Goal: Task Accomplishment & Management: Use online tool/utility

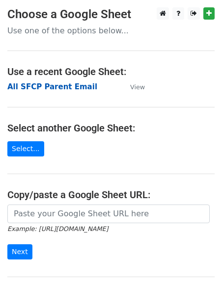
click at [61, 86] on strong "All SFCP Parent Email" at bounding box center [52, 87] width 90 height 9
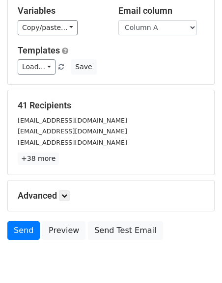
scroll to position [137, 0]
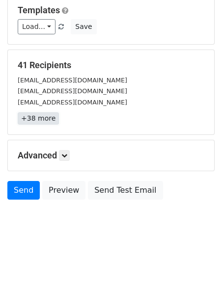
click at [39, 119] on link "+38 more" at bounding box center [38, 118] width 41 height 12
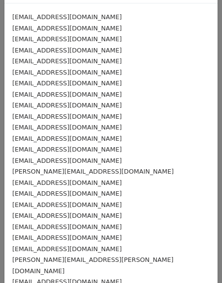
scroll to position [34, 0]
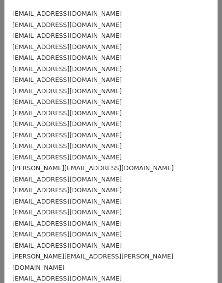
click at [44, 124] on small "[EMAIL_ADDRESS][DOMAIN_NAME]" at bounding box center [67, 123] width 110 height 7
click at [40, 124] on small "[EMAIL_ADDRESS][DOMAIN_NAME]" at bounding box center [67, 123] width 110 height 7
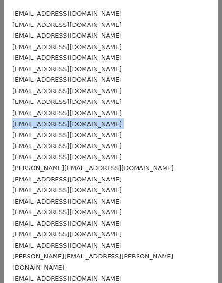
click at [40, 124] on small "[EMAIL_ADDRESS][DOMAIN_NAME]" at bounding box center [67, 123] width 110 height 7
click at [52, 124] on small "[EMAIL_ADDRESS][DOMAIN_NAME]" at bounding box center [67, 123] width 110 height 7
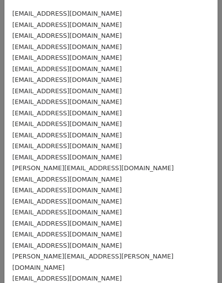
scroll to position [0, 0]
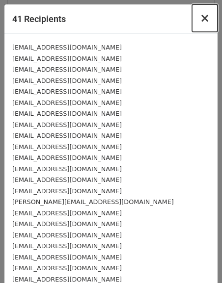
click at [203, 20] on span "×" at bounding box center [205, 18] width 10 height 14
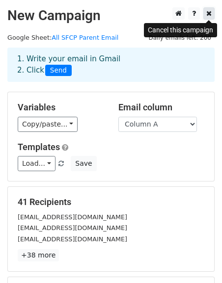
click at [211, 14] on icon at bounding box center [208, 13] width 5 height 7
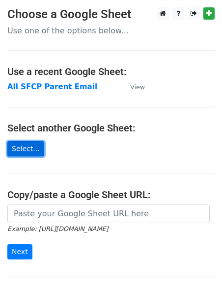
click at [23, 151] on link "Select..." at bounding box center [25, 148] width 37 height 15
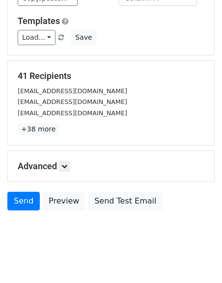
scroll to position [128, 0]
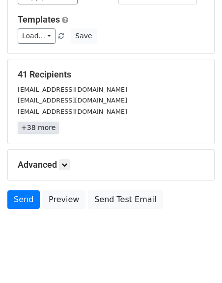
click at [48, 130] on link "+38 more" at bounding box center [38, 128] width 41 height 12
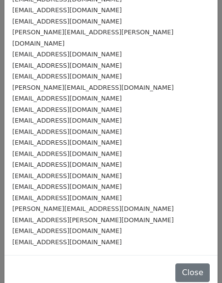
scroll to position [0, 0]
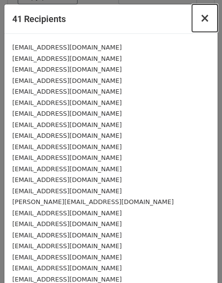
click at [202, 21] on span "×" at bounding box center [205, 18] width 10 height 14
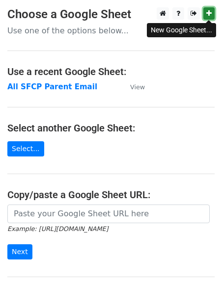
click at [210, 12] on icon at bounding box center [208, 13] width 5 height 7
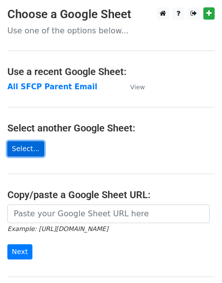
click at [37, 144] on link "Select..." at bounding box center [25, 148] width 37 height 15
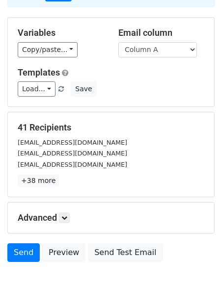
scroll to position [137, 0]
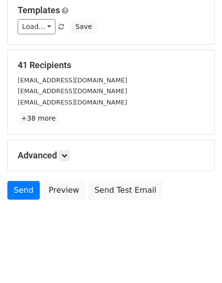
click at [47, 125] on div "41 Recipients [EMAIL_ADDRESS][DOMAIN_NAME] [EMAIL_ADDRESS][DOMAIN_NAME] [EMAIL_…" at bounding box center [111, 92] width 206 height 84
click at [47, 122] on link "+38 more" at bounding box center [38, 118] width 41 height 12
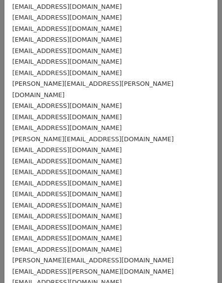
scroll to position [258, 0]
